Goal: Transaction & Acquisition: Purchase product/service

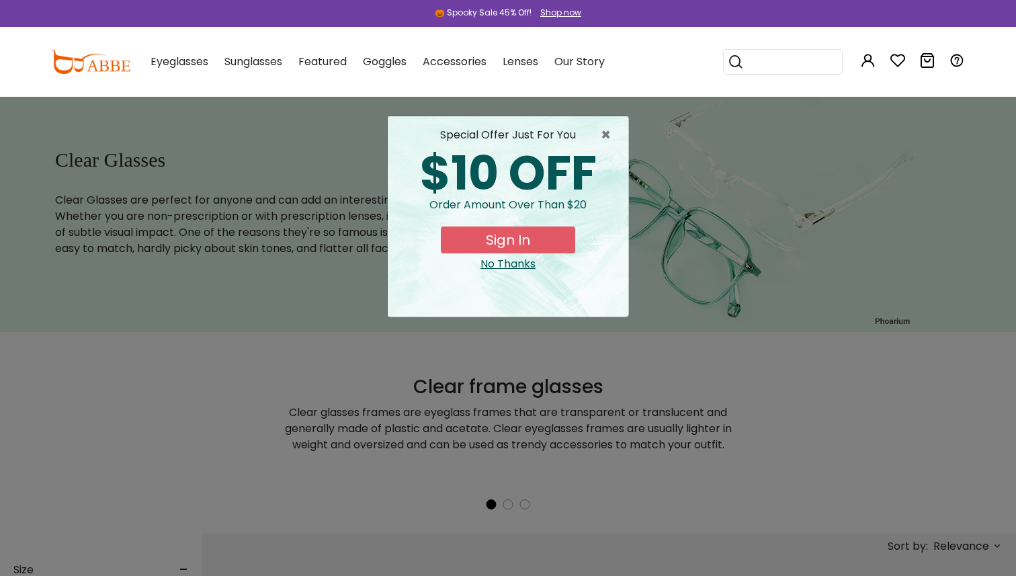
click at [694, 259] on div "× special offer just for you $10 OFF Order amount over than $20 Sign In No Than…" at bounding box center [508, 288] width 1016 height 576
click at [606, 138] on span "×" at bounding box center [609, 135] width 17 height 16
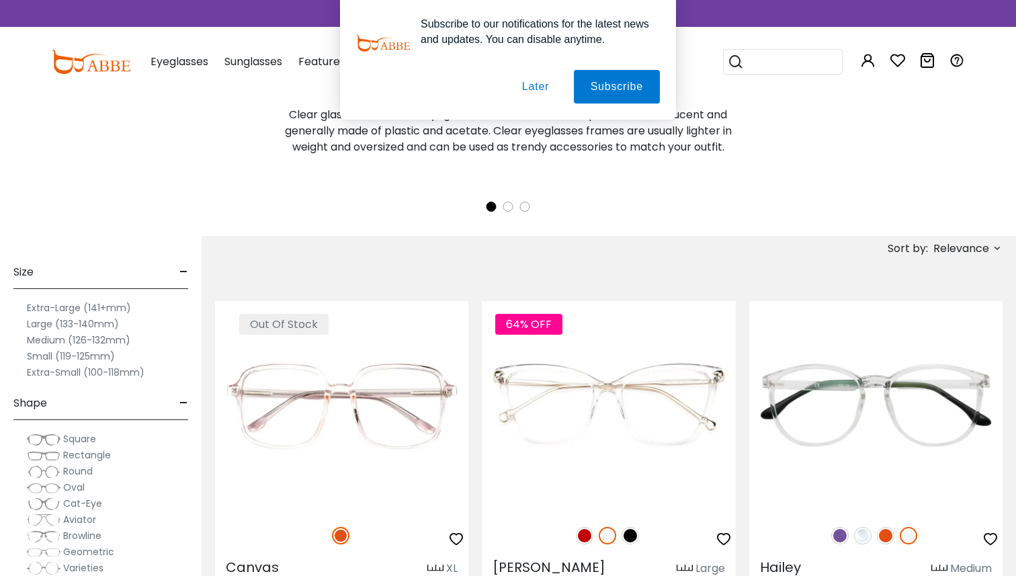
scroll to position [315, 0]
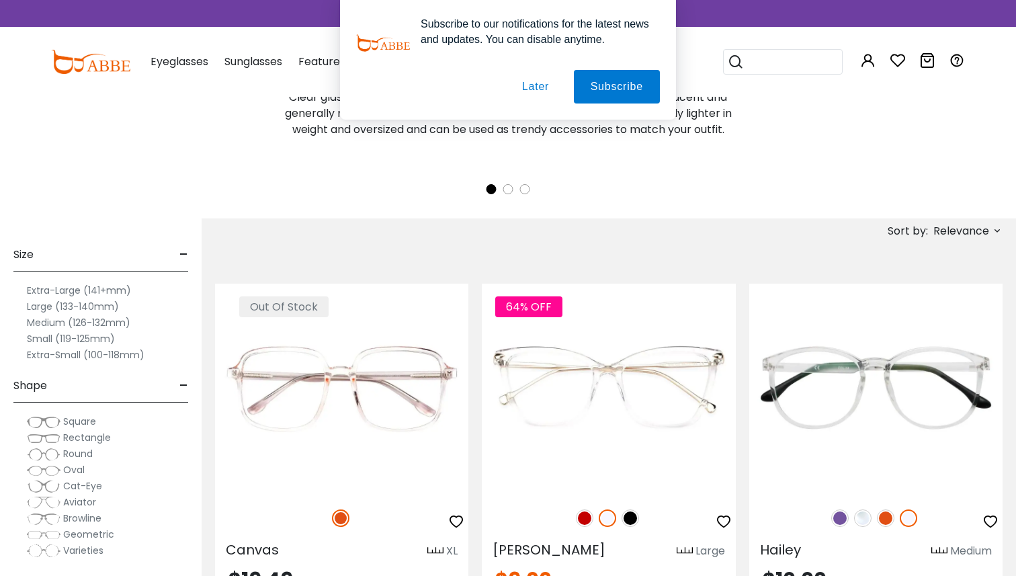
click at [79, 290] on label "Extra-Large (141+mm)" at bounding box center [79, 290] width 104 height 16
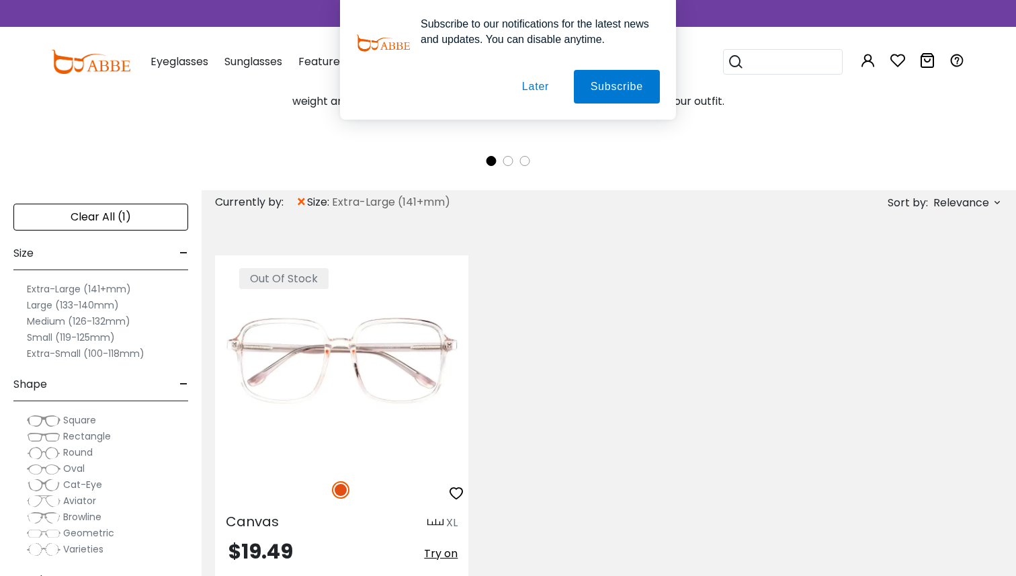
click at [84, 301] on label "Large (133-140mm)" at bounding box center [73, 305] width 92 height 16
